Goal: Task Accomplishment & Management: Manage account settings

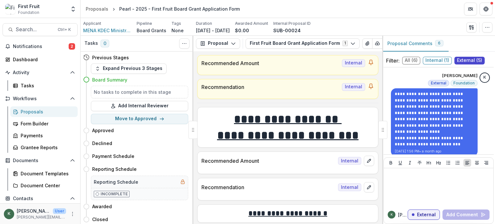
scroll to position [1155, 0]
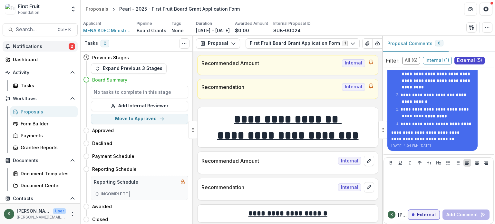
click at [49, 47] on span "Notifications" at bounding box center [41, 46] width 56 height 5
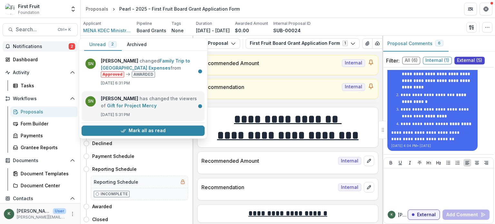
click at [126, 103] on link "Gift for Project Mercy" at bounding box center [132, 105] width 50 height 5
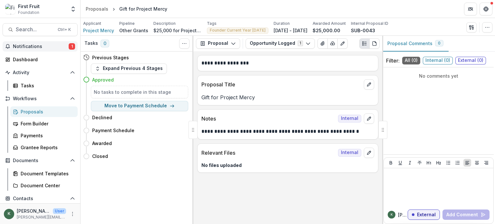
click at [59, 45] on span "Notifications" at bounding box center [41, 46] width 56 height 5
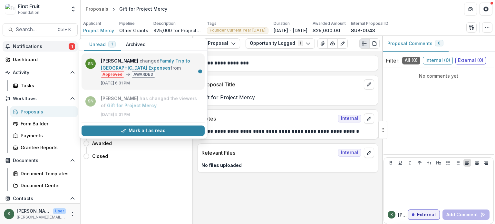
click at [166, 62] on link "Family Trip to [GEOGRAPHIC_DATA] Expenses" at bounding box center [145, 64] width 89 height 13
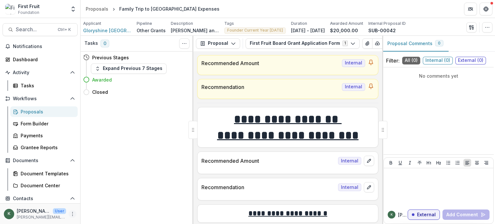
click at [71, 212] on icon "More" at bounding box center [72, 213] width 5 height 5
click at [101, 210] on button "Logout" at bounding box center [113, 211] width 69 height 11
